Goal: Information Seeking & Learning: Learn about a topic

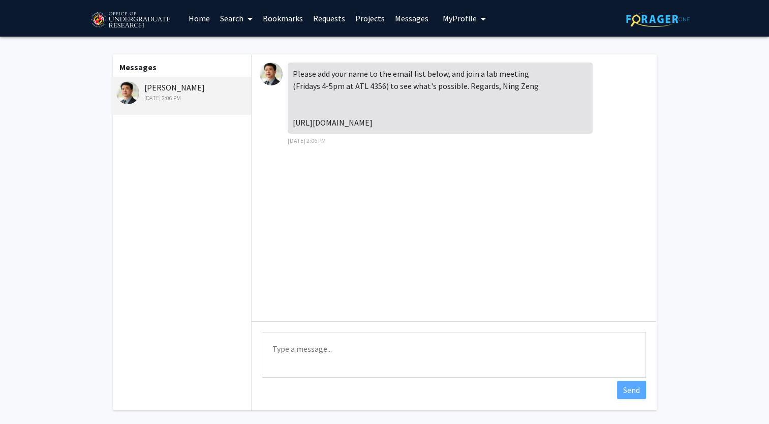
click at [295, 348] on textarea "Type a message" at bounding box center [454, 355] width 384 height 46
type textarea "Hello, thank you for your response! I just added my name to the list."
click at [630, 383] on button "Send" at bounding box center [631, 390] width 29 height 18
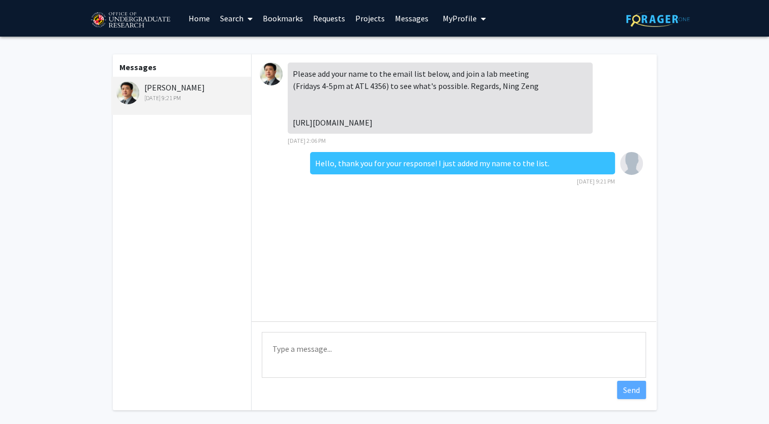
click at [390, 22] on link "Messages" at bounding box center [412, 19] width 44 height 36
click at [227, 17] on link "Search" at bounding box center [236, 19] width 43 height 36
click at [246, 52] on span "Faculty/Staff" at bounding box center [252, 47] width 75 height 20
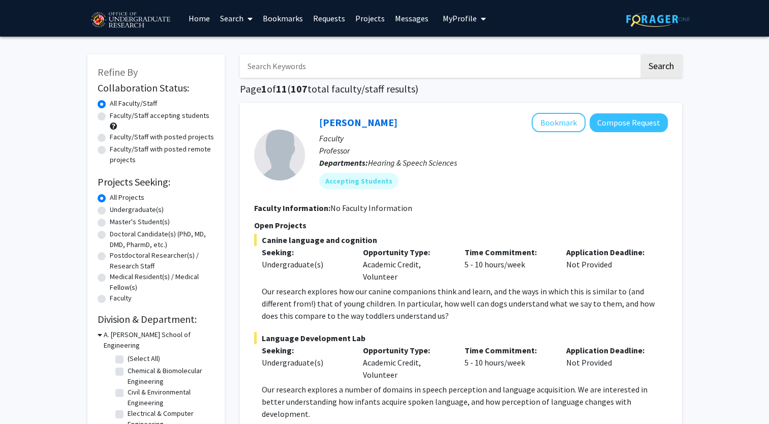
click at [443, 267] on div "Opportunity Type: Academic Credit, Volunteer" at bounding box center [406, 264] width 102 height 37
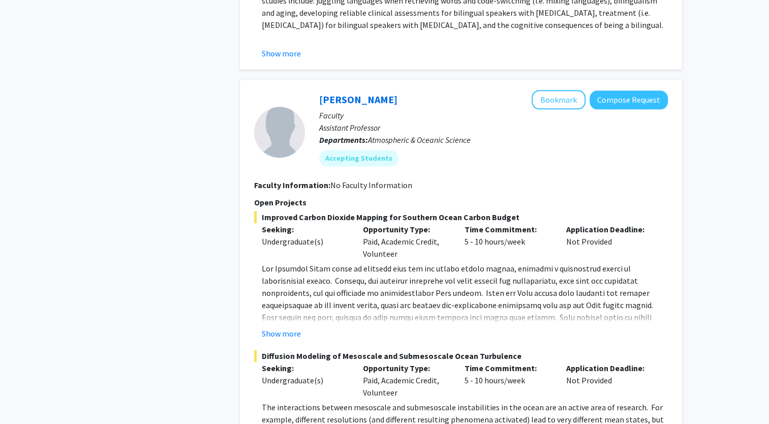
scroll to position [1336, 0]
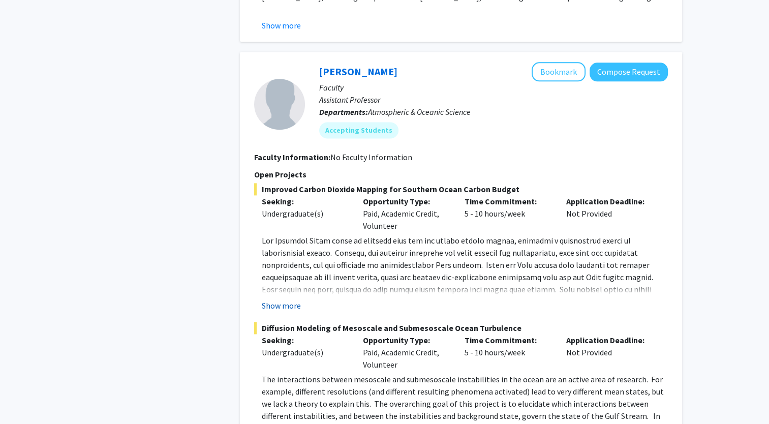
click at [284, 299] on button "Show more" at bounding box center [281, 305] width 39 height 12
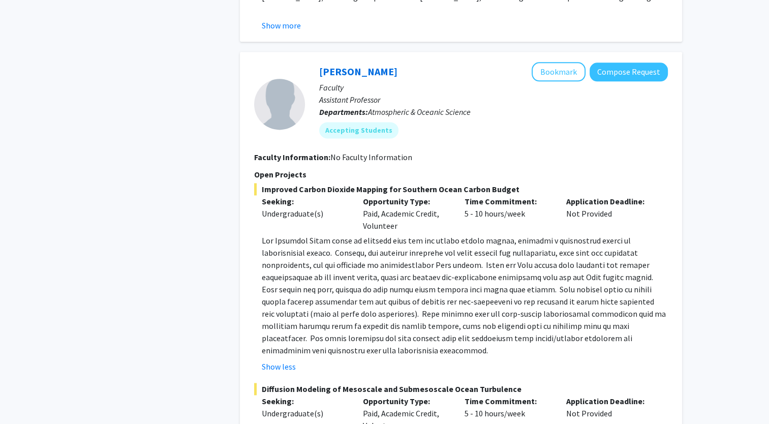
click at [262, 360] on button "Show less" at bounding box center [279, 366] width 34 height 12
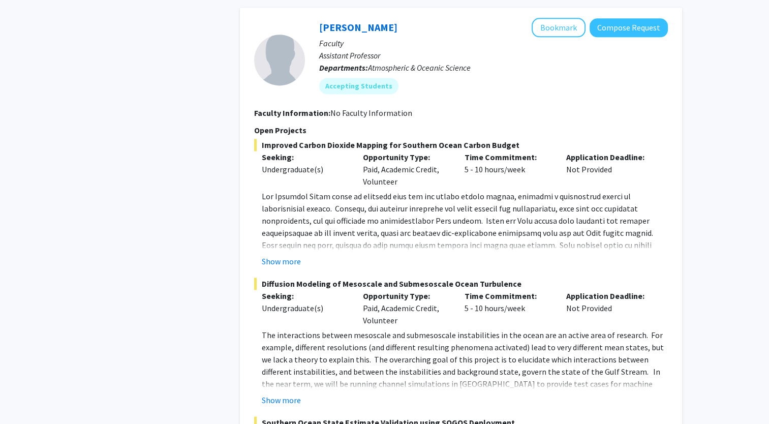
scroll to position [1397, 0]
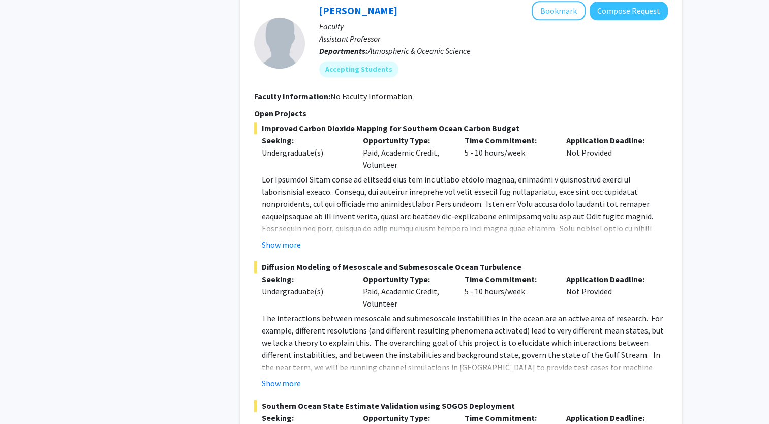
click at [277, 377] on fg-project-list "Improved Carbon Dioxide Mapping for Southern Ocean Carbon Budget Seeking: Under…" at bounding box center [461, 325] width 414 height 406
click at [280, 377] on button "Show more" at bounding box center [281, 383] width 39 height 12
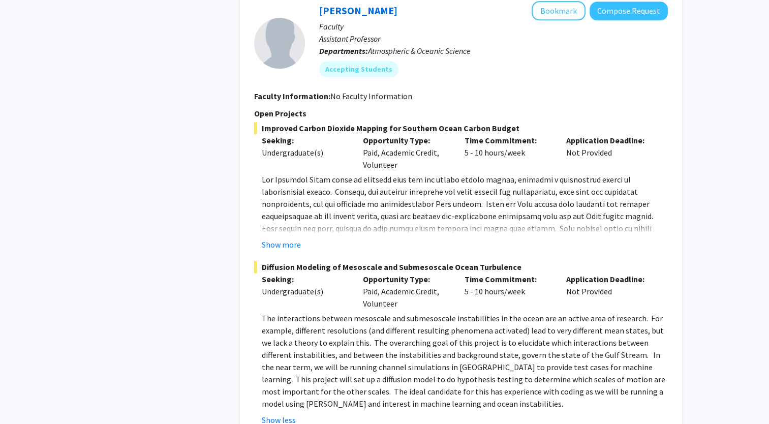
click at [324, 316] on span "The interactions between mesoscale and submesoscale instabilities in the ocean …" at bounding box center [464, 361] width 404 height 96
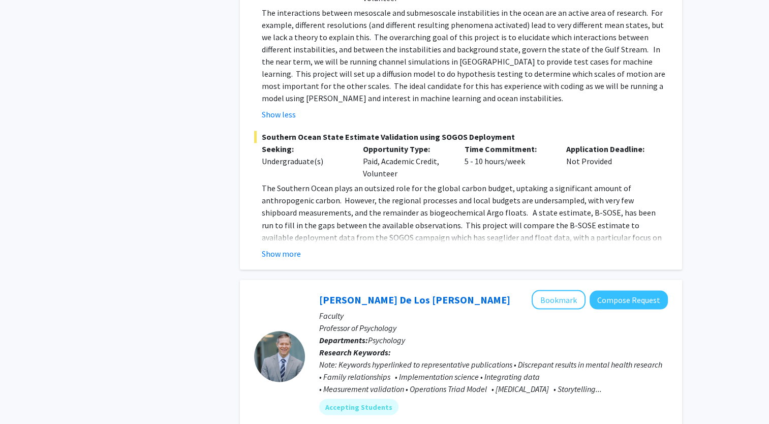
scroll to position [1768, 0]
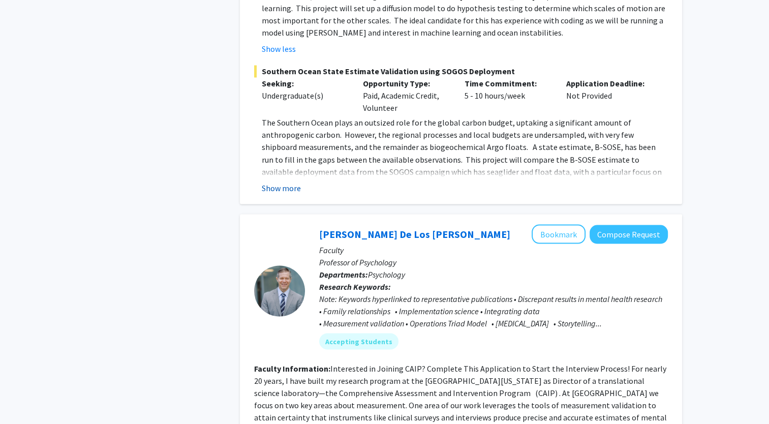
click at [290, 181] on button "Show more" at bounding box center [281, 187] width 39 height 12
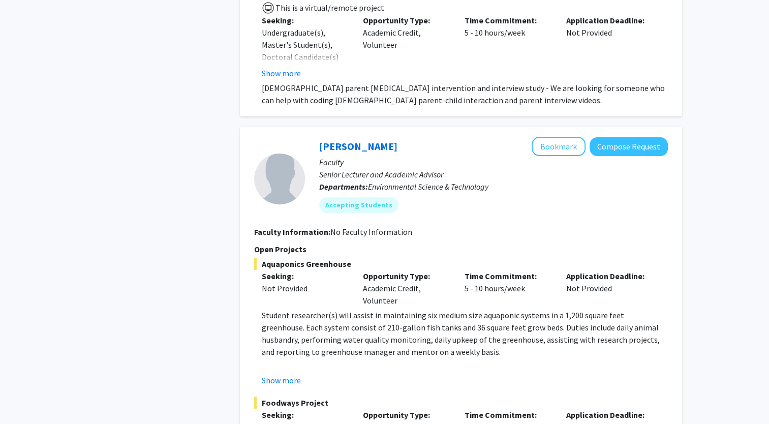
scroll to position [4201, 0]
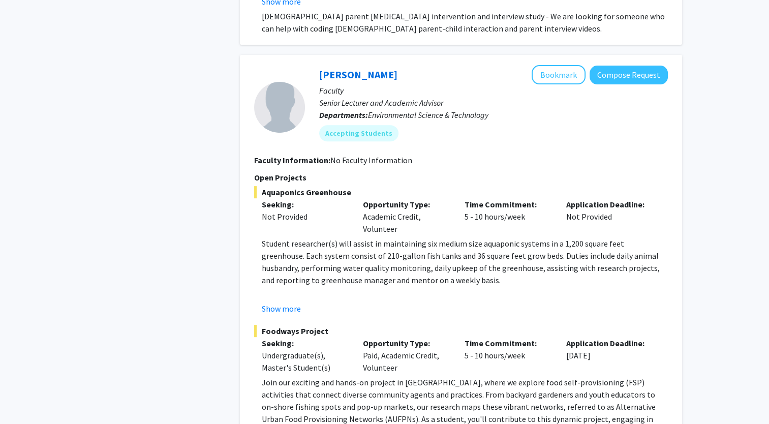
click at [321, 349] on div "Undergraduate(s), Master's Student(s)" at bounding box center [305, 361] width 86 height 24
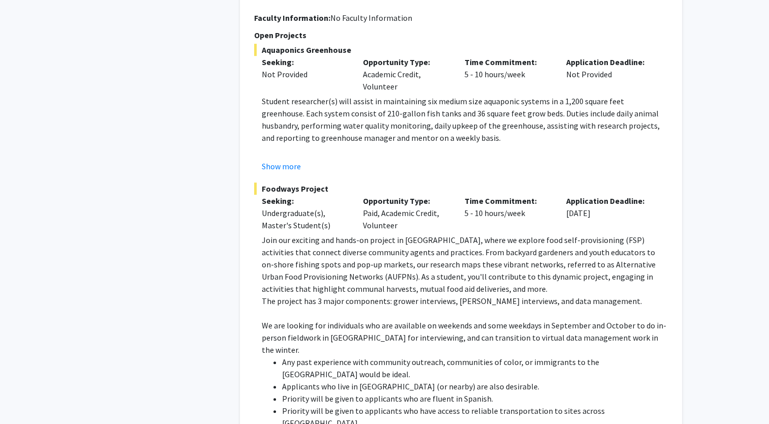
scroll to position [4715, 0]
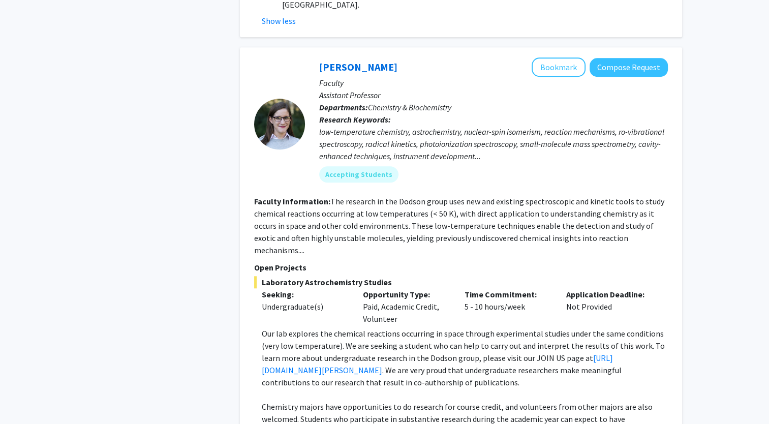
scroll to position [4776, 0]
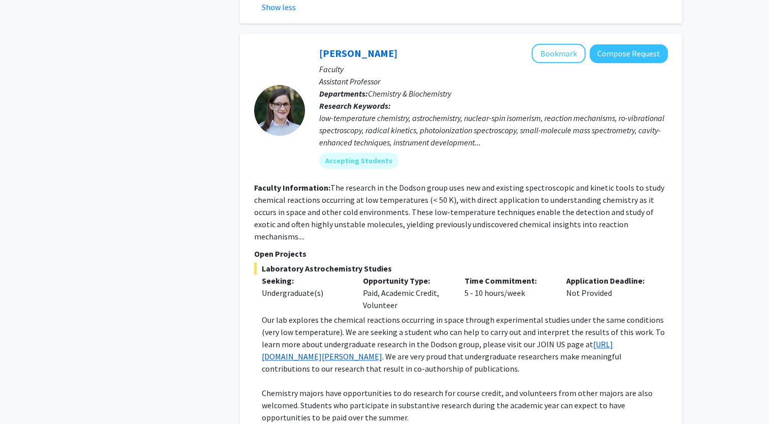
click at [338, 339] on link "[URL][DOMAIN_NAME][PERSON_NAME]" at bounding box center [437, 350] width 351 height 22
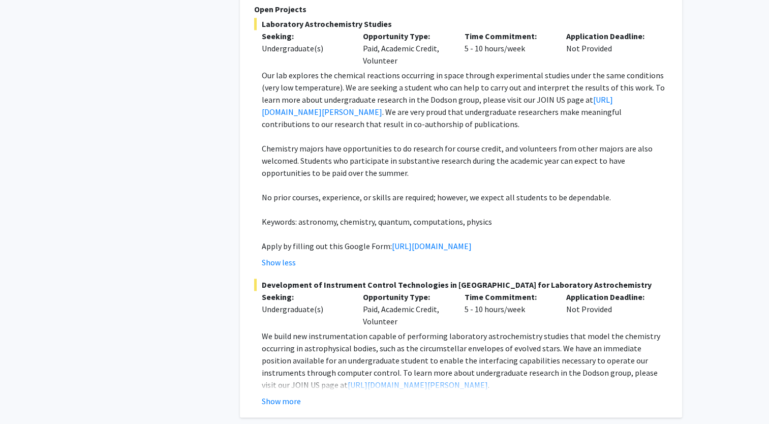
scroll to position [5049, 0]
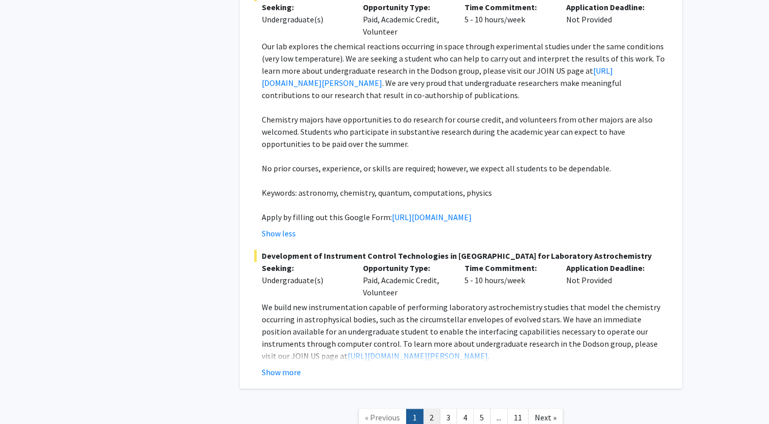
click at [433, 409] on link "2" at bounding box center [431, 418] width 17 height 18
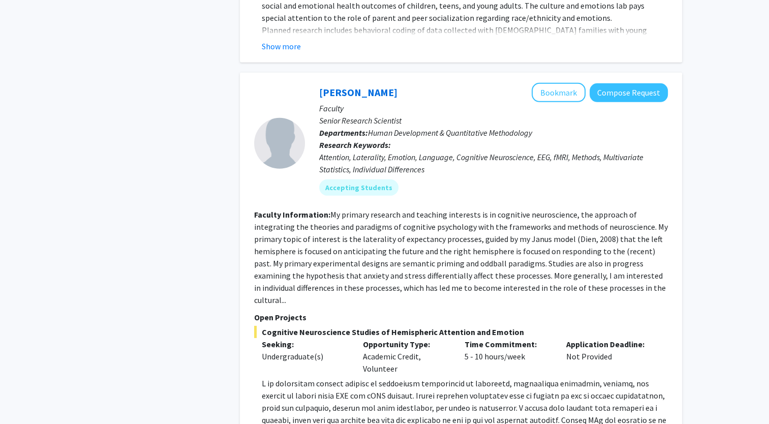
scroll to position [3439, 0]
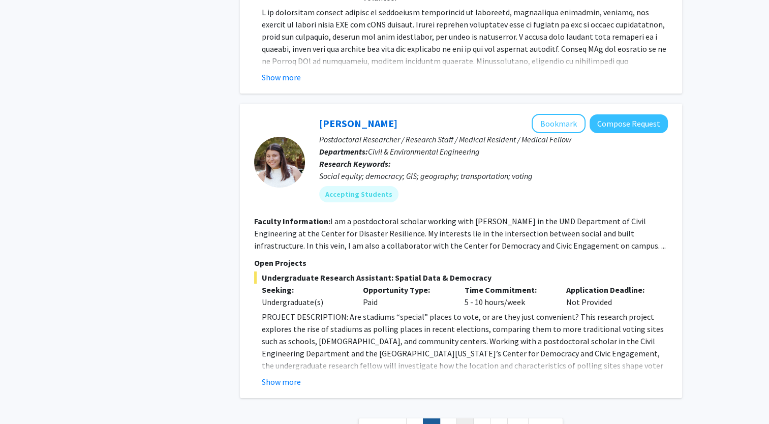
click at [470, 418] on link "4" at bounding box center [464, 427] width 17 height 18
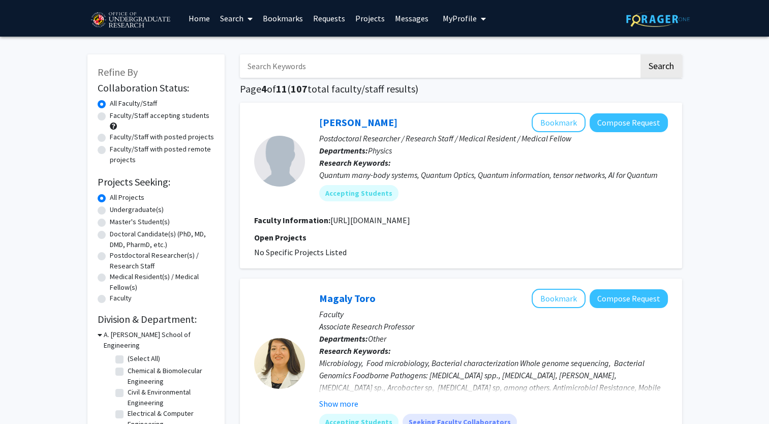
click at [470, 361] on div "Microbiology, Food microbiology, Bacterial characterization Whole genome sequen…" at bounding box center [493, 381] width 349 height 49
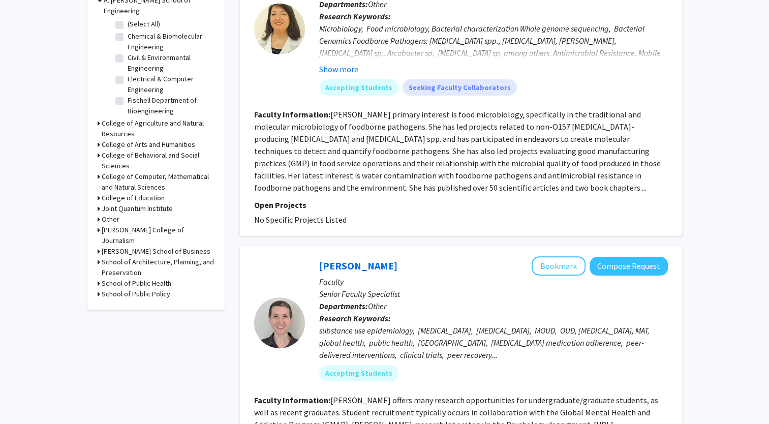
scroll to position [371, 0]
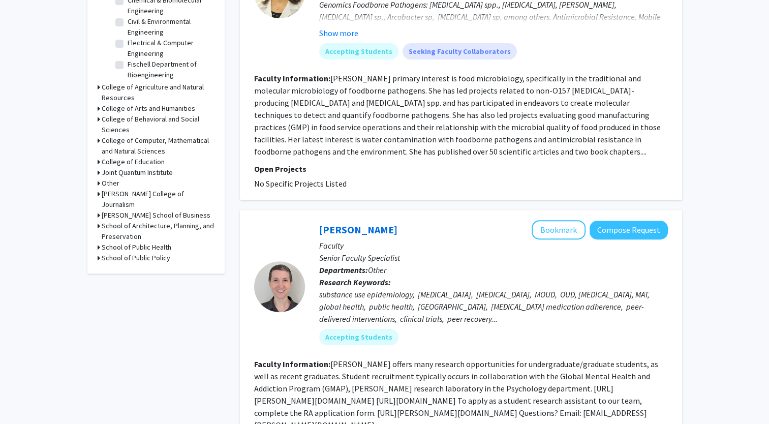
click at [419, 0] on div "Microbiology, Food microbiology, Bacterial characterization Whole genome sequen…" at bounding box center [493, 10] width 349 height 49
